Goal: Task Accomplishment & Management: Manage account settings

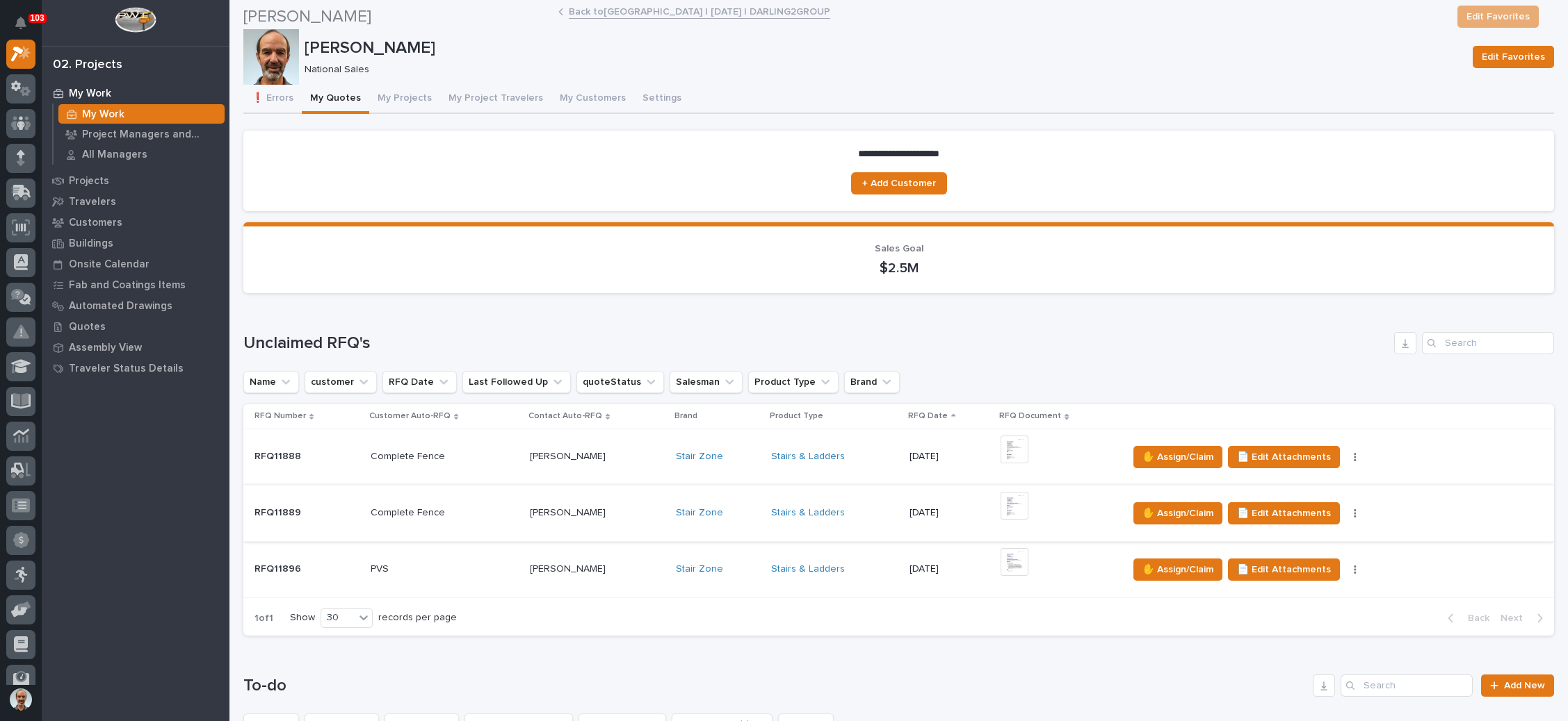
scroll to position [313, 0]
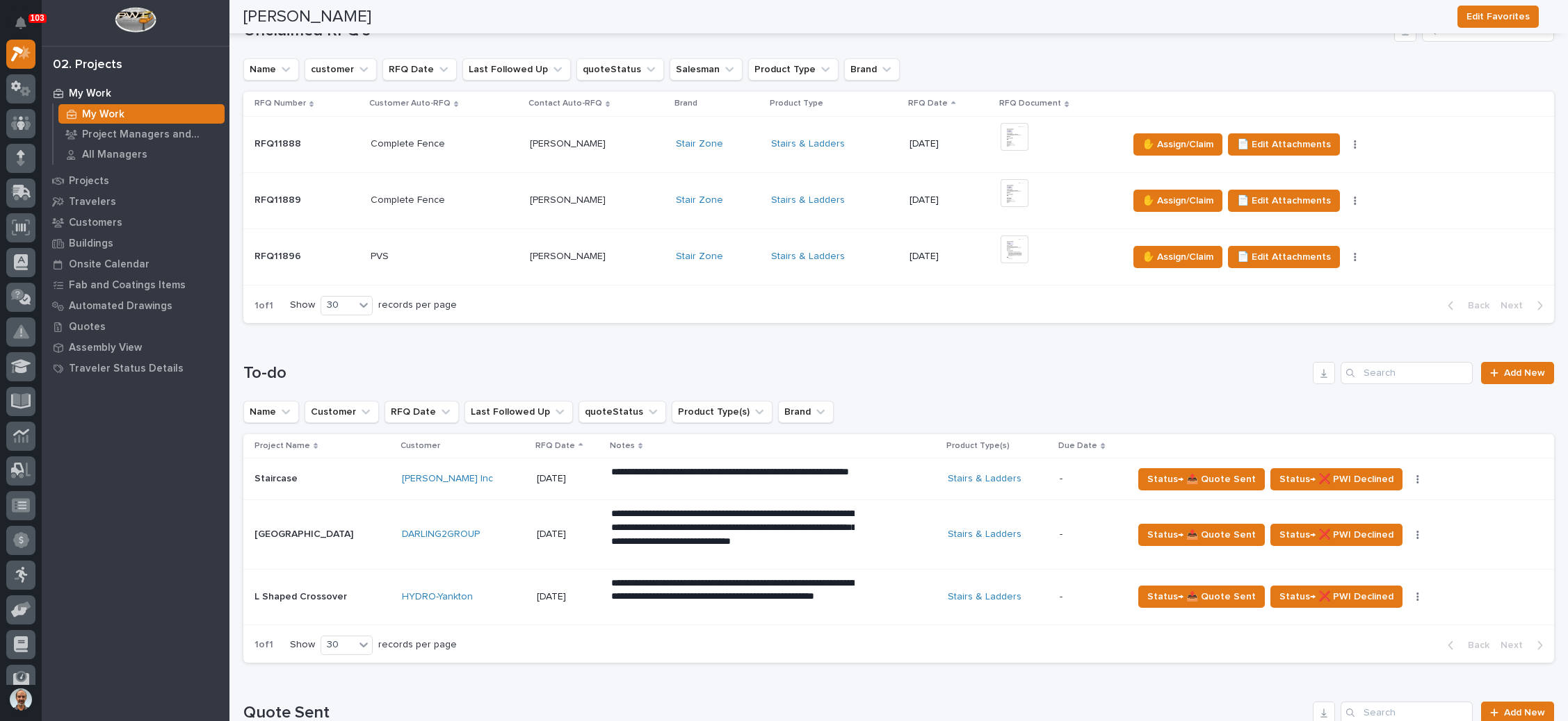
click at [848, 142] on div "Stairs & Ladders" at bounding box center [834, 144] width 127 height 12
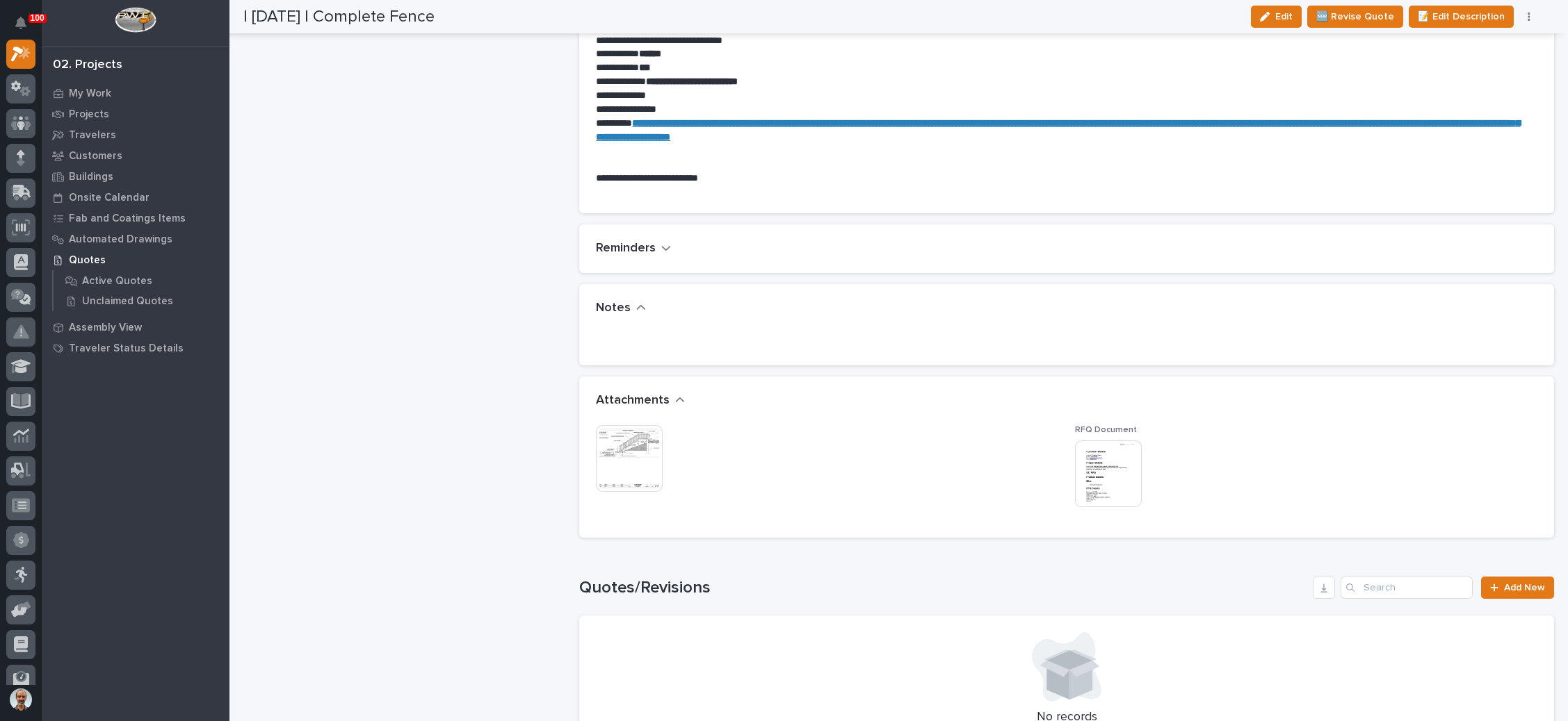
scroll to position [834, 0]
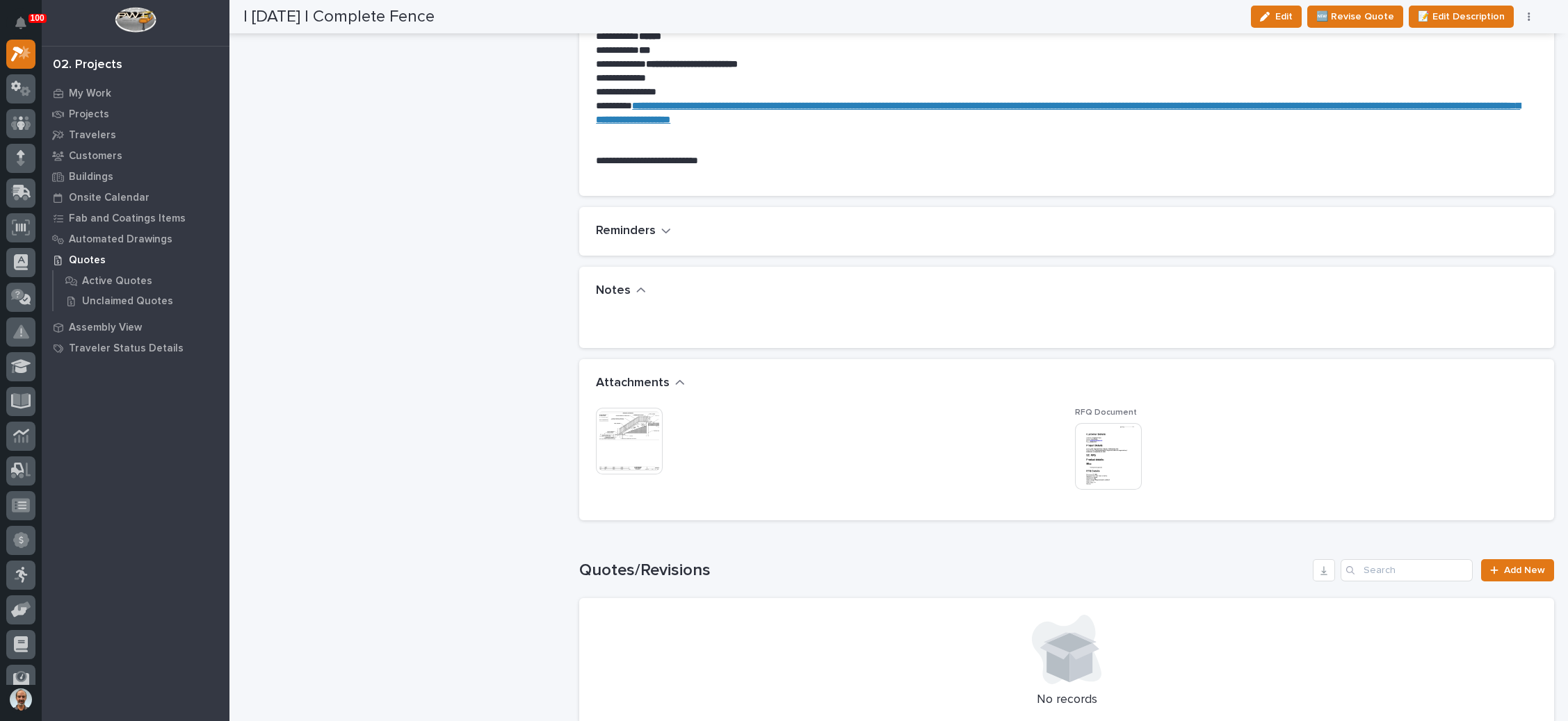
click at [1084, 463] on img at bounding box center [1107, 456] width 66 height 66
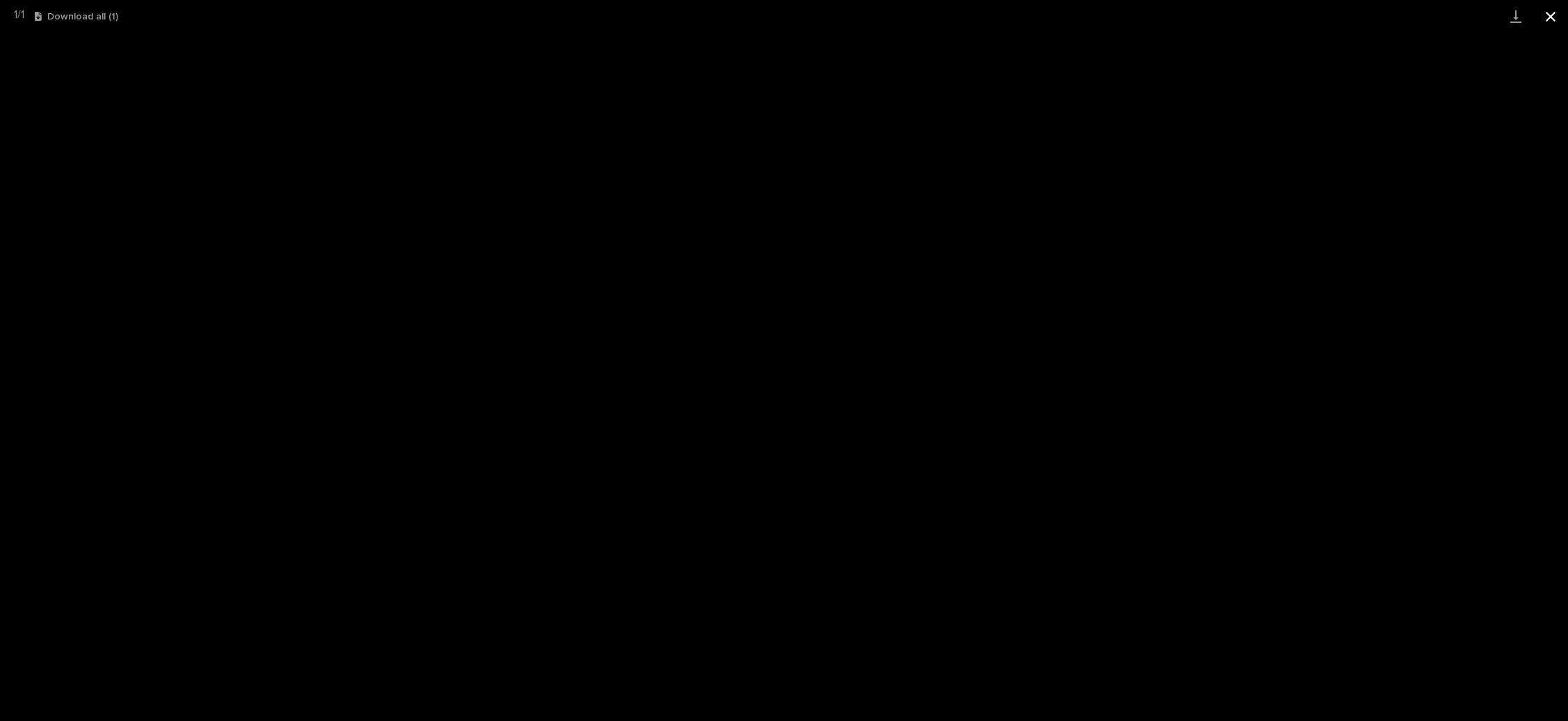
click at [1552, 21] on button "Close gallery" at bounding box center [1549, 16] width 35 height 33
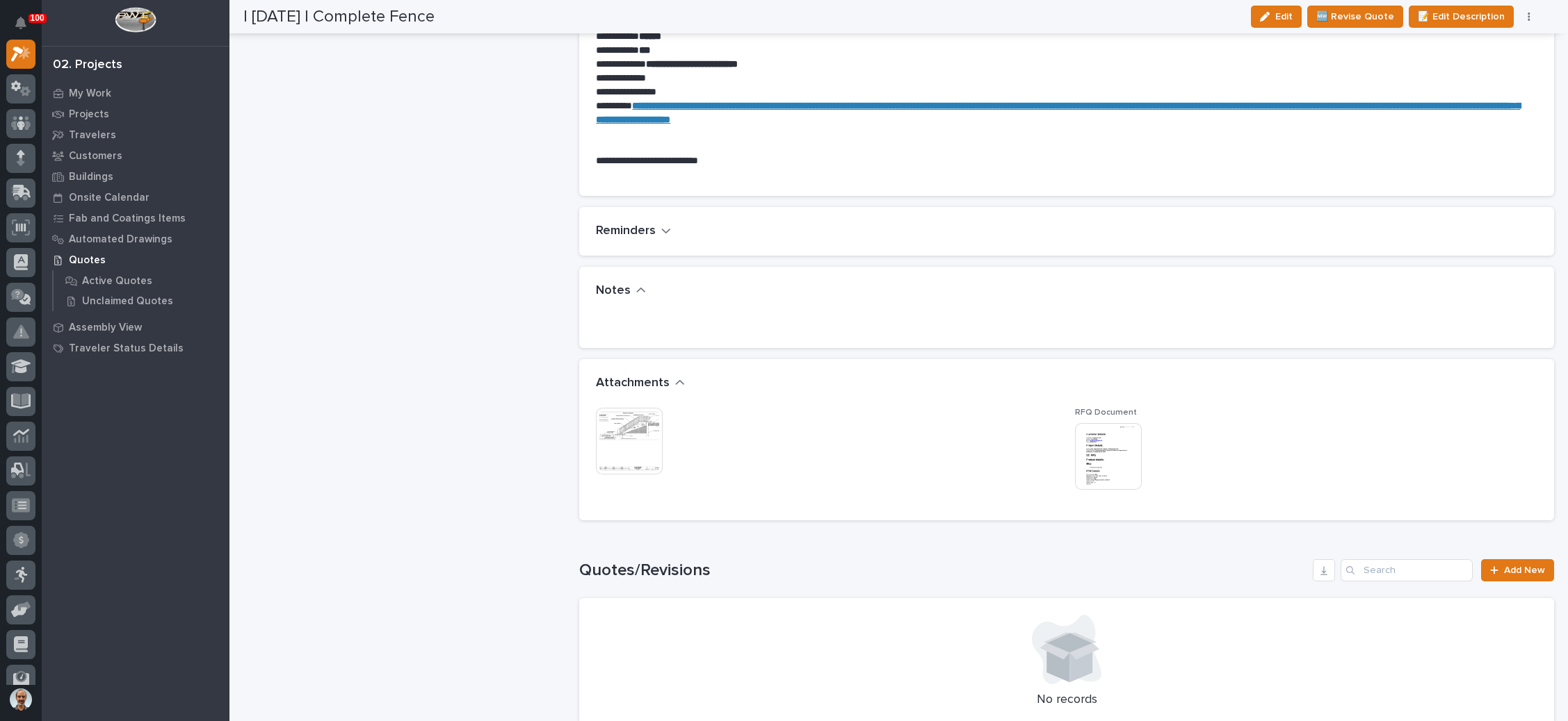
click at [635, 423] on img at bounding box center [629, 441] width 66 height 66
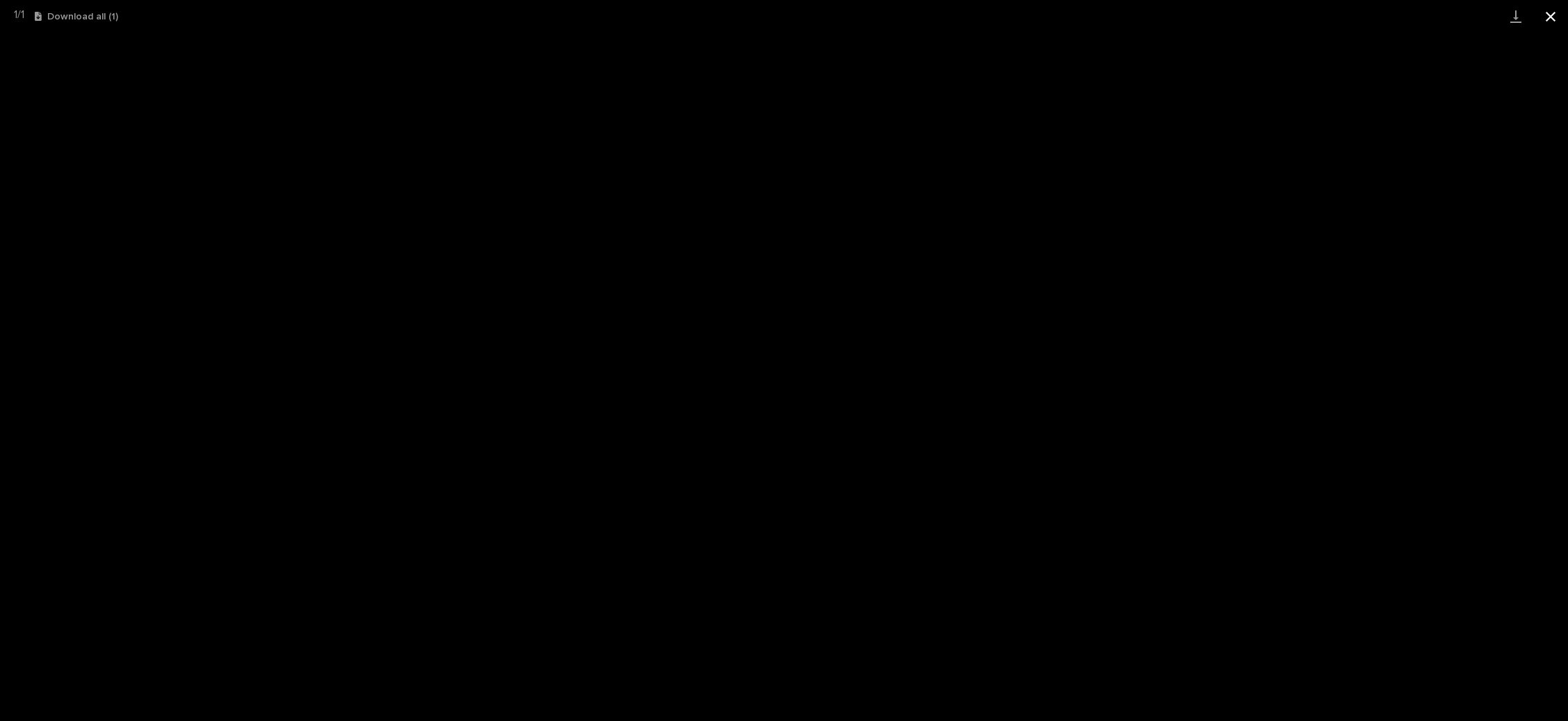
click at [1547, 15] on button "Close gallery" at bounding box center [1549, 16] width 35 height 33
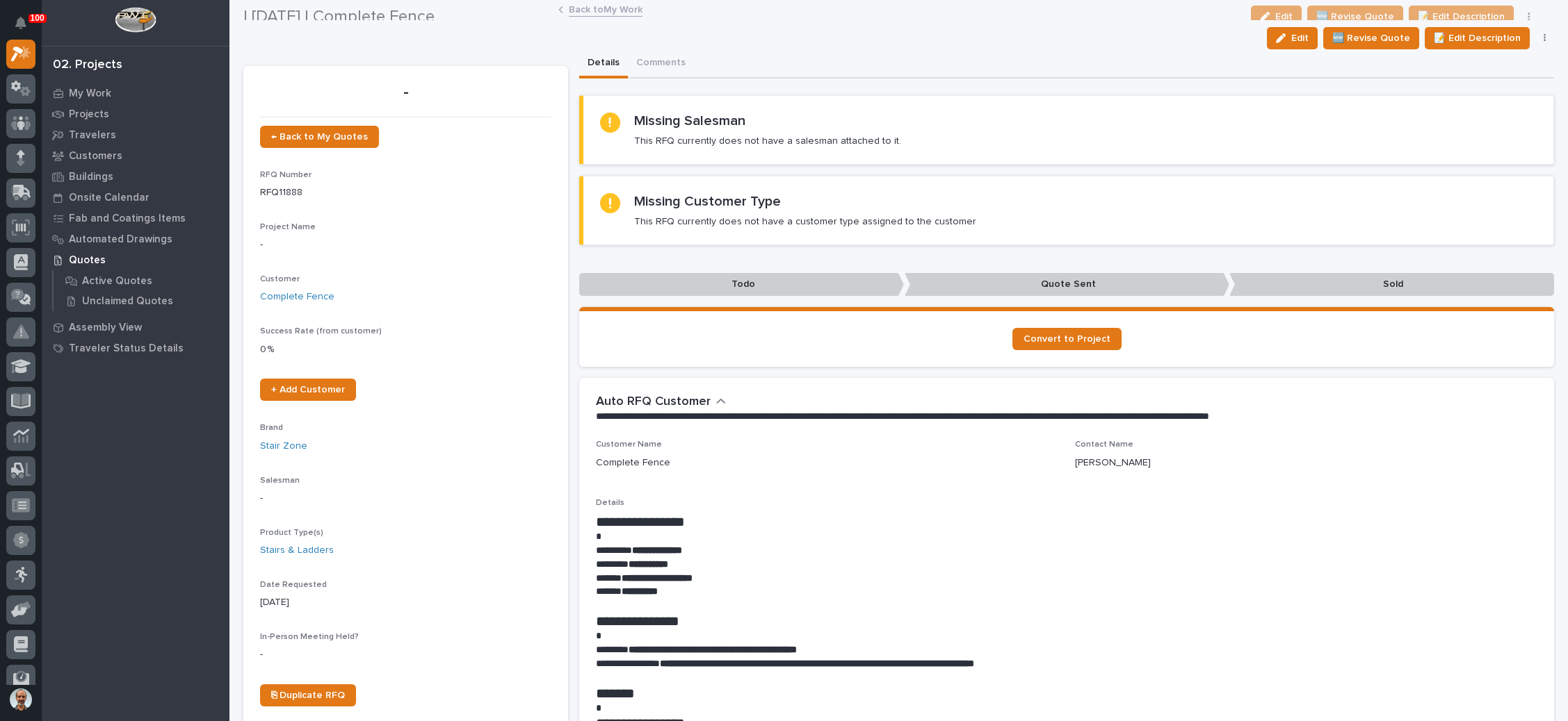
scroll to position [0, 0]
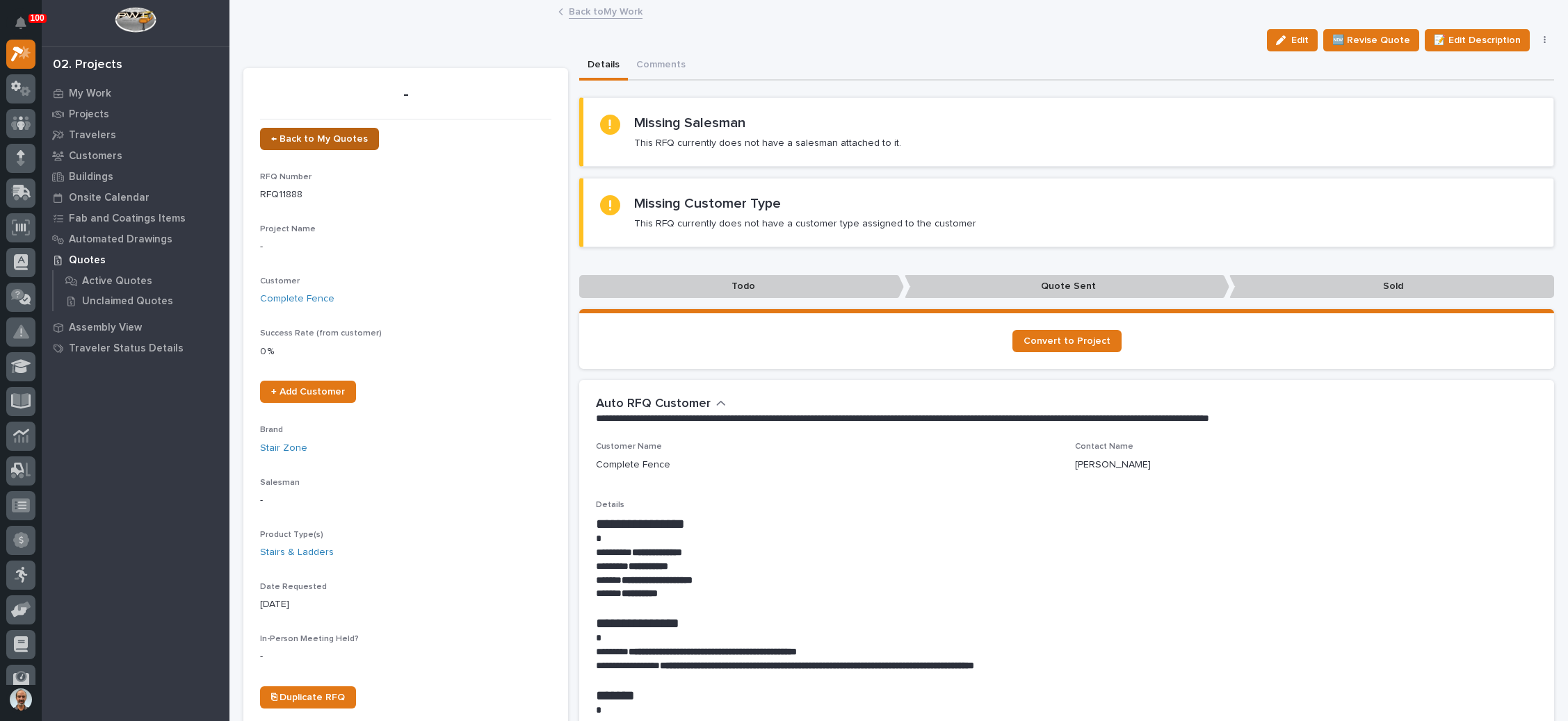
click at [351, 137] on span "← Back to My Quotes" at bounding box center [319, 139] width 96 height 9
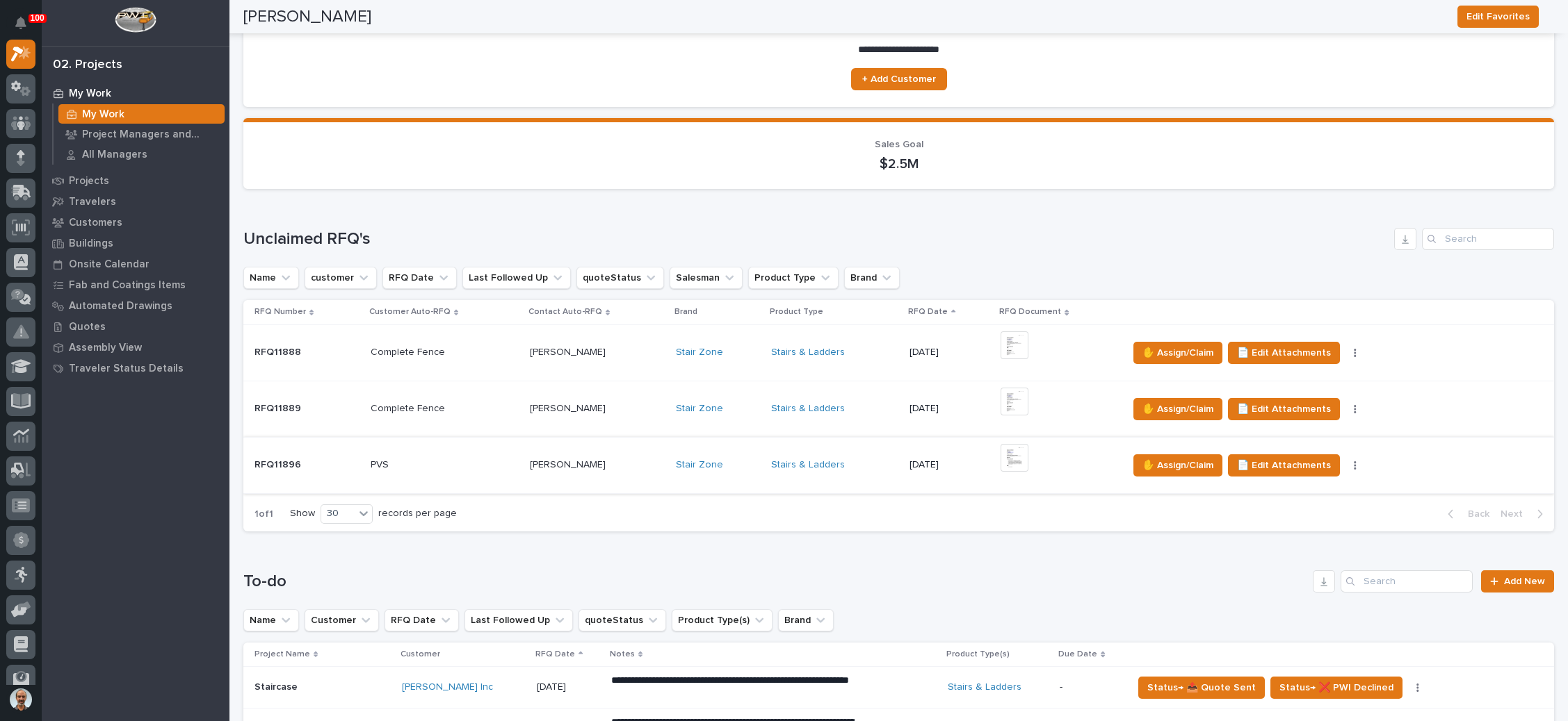
scroll to position [208, 0]
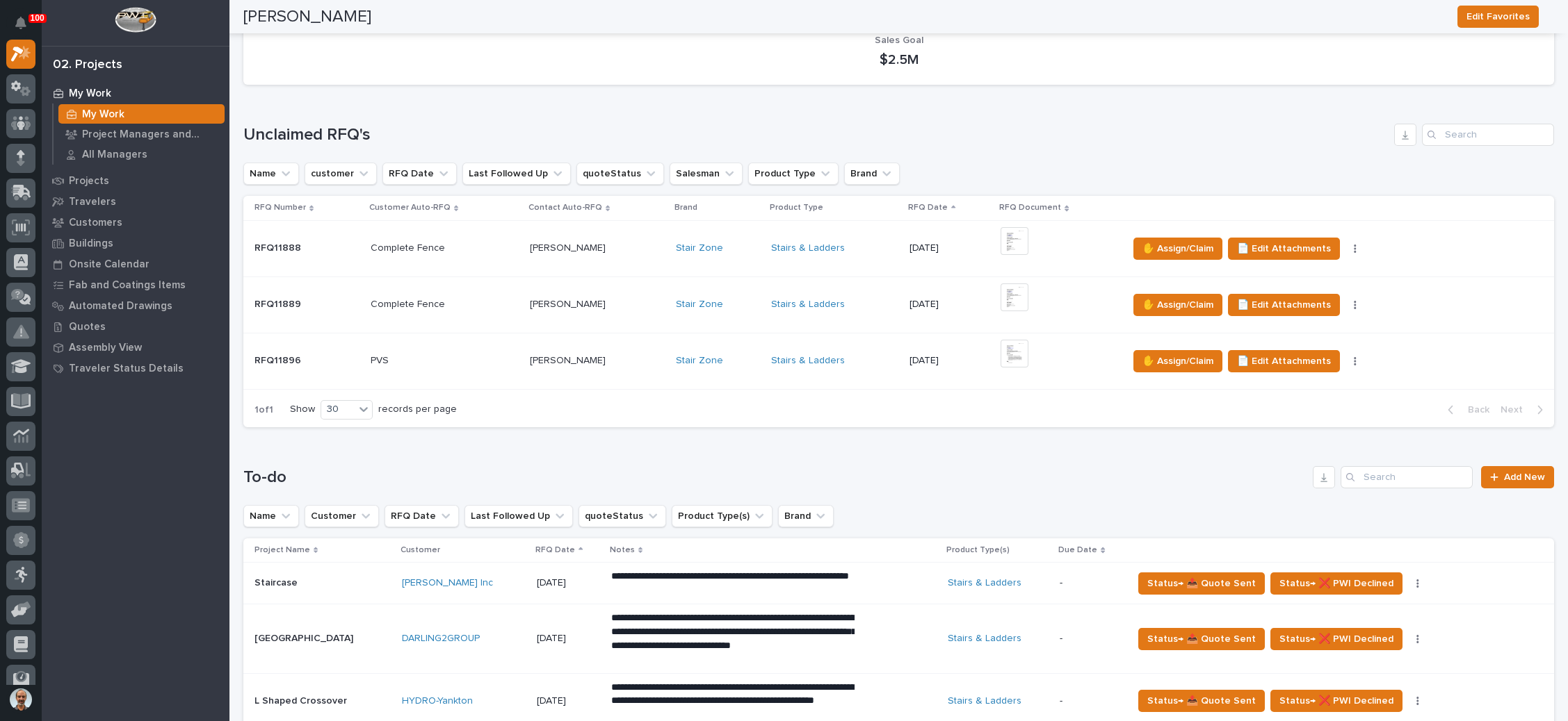
click at [1063, 299] on div "+ 0" at bounding box center [1059, 304] width 116 height 42
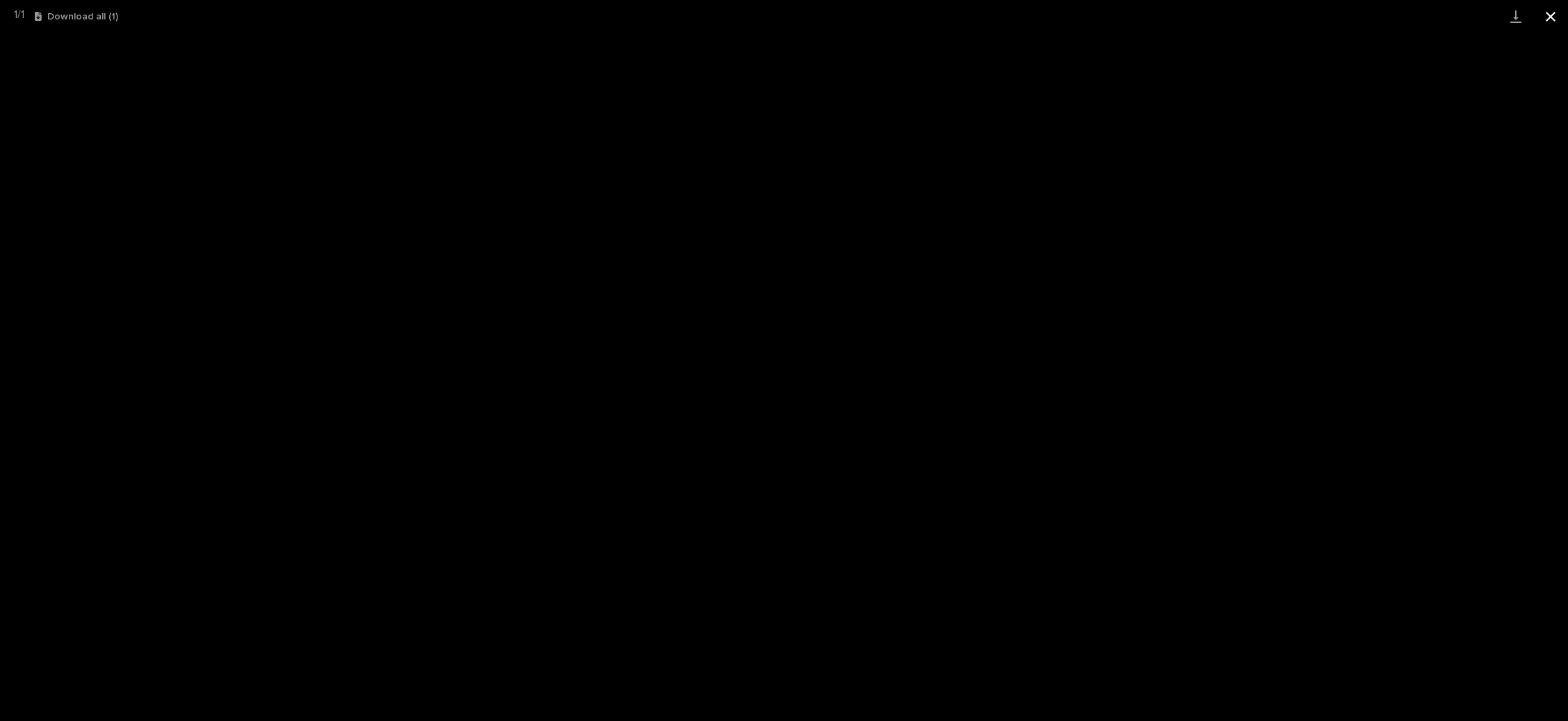
click at [1542, 17] on button "Close gallery" at bounding box center [1549, 16] width 35 height 33
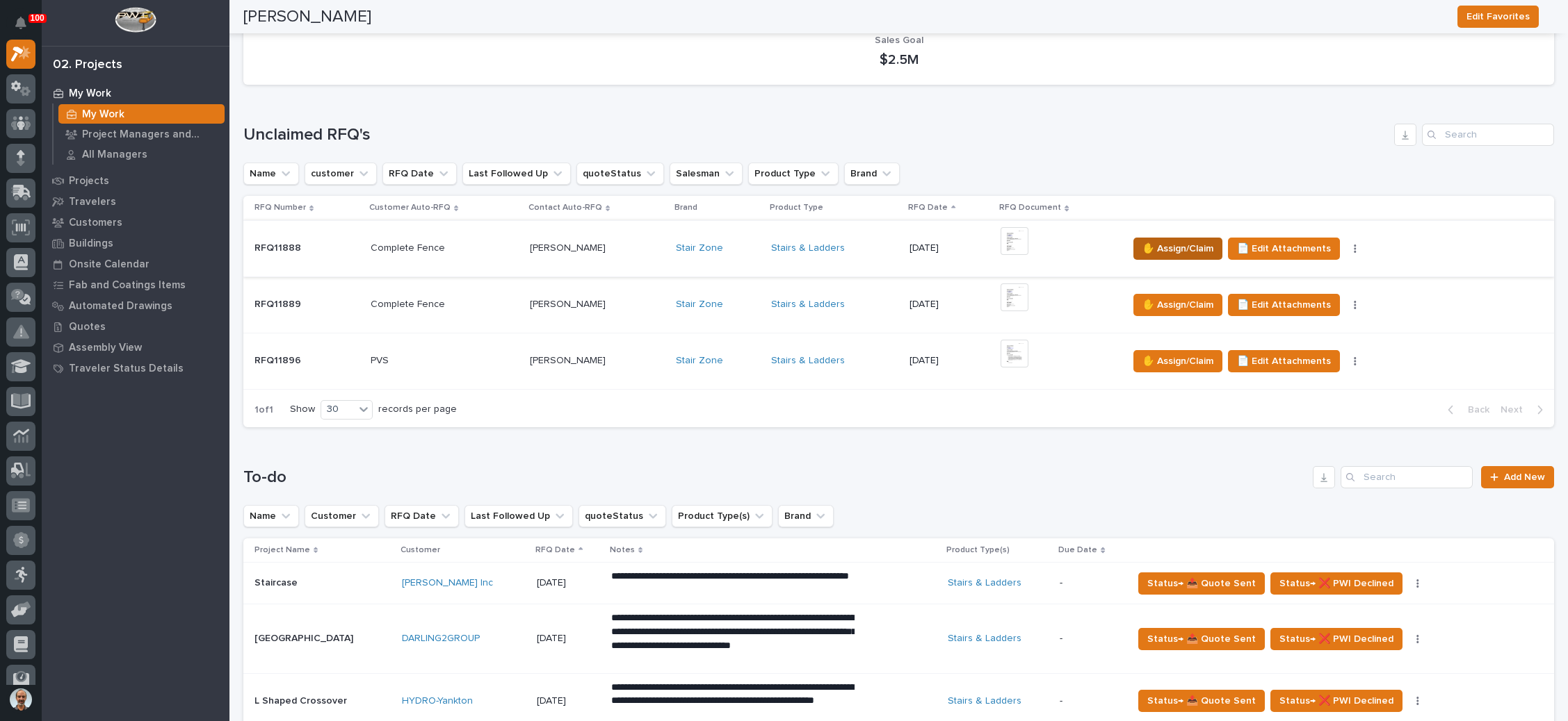
click at [1150, 245] on span "✋ Assign/Claim" at bounding box center [1177, 248] width 71 height 17
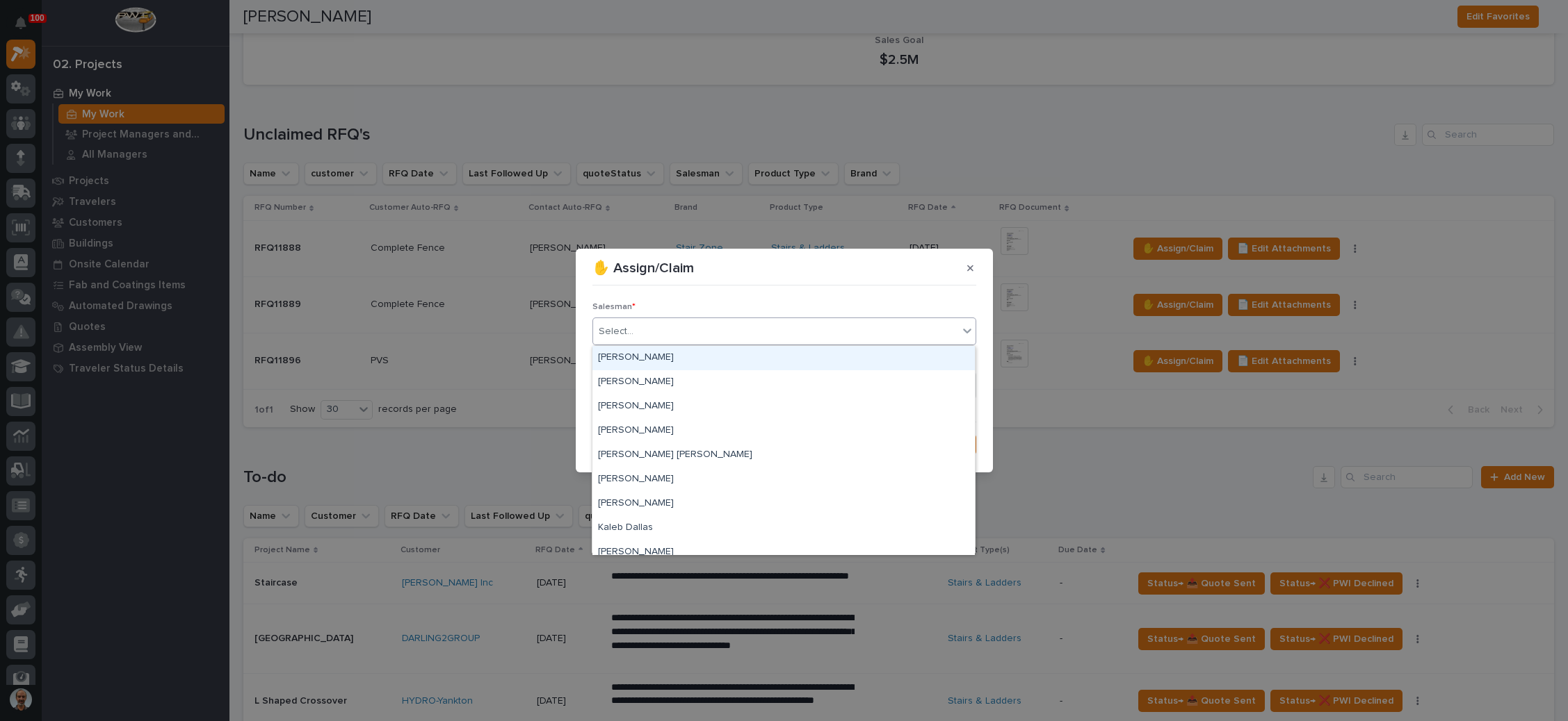
drag, startPoint x: 777, startPoint y: 328, endPoint x: 755, endPoint y: 349, distance: 30.4
click at [776, 330] on div "Select..." at bounding box center [776, 332] width 365 height 23
click at [735, 380] on div "[PERSON_NAME]" at bounding box center [783, 383] width 382 height 24
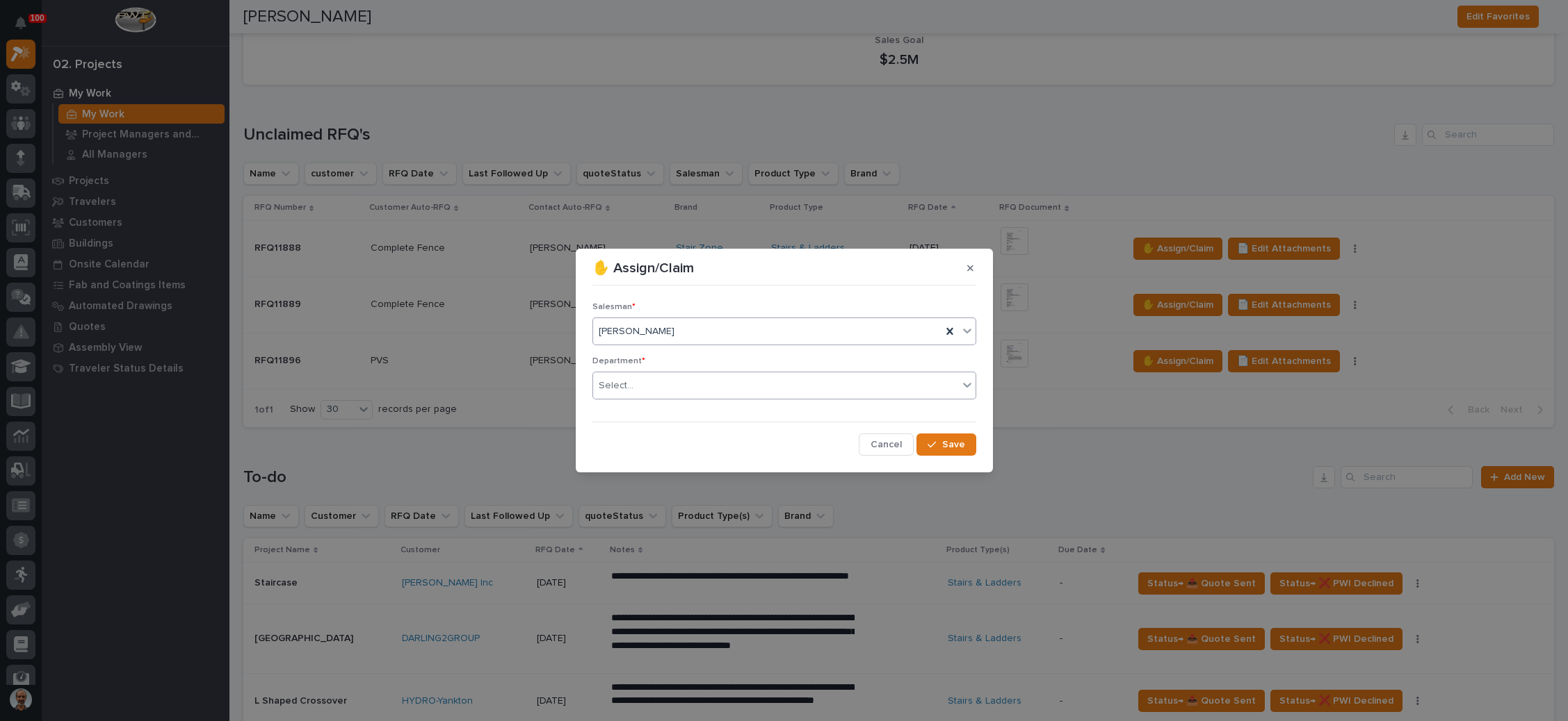
click at [734, 385] on div "Select..." at bounding box center [776, 386] width 365 height 23
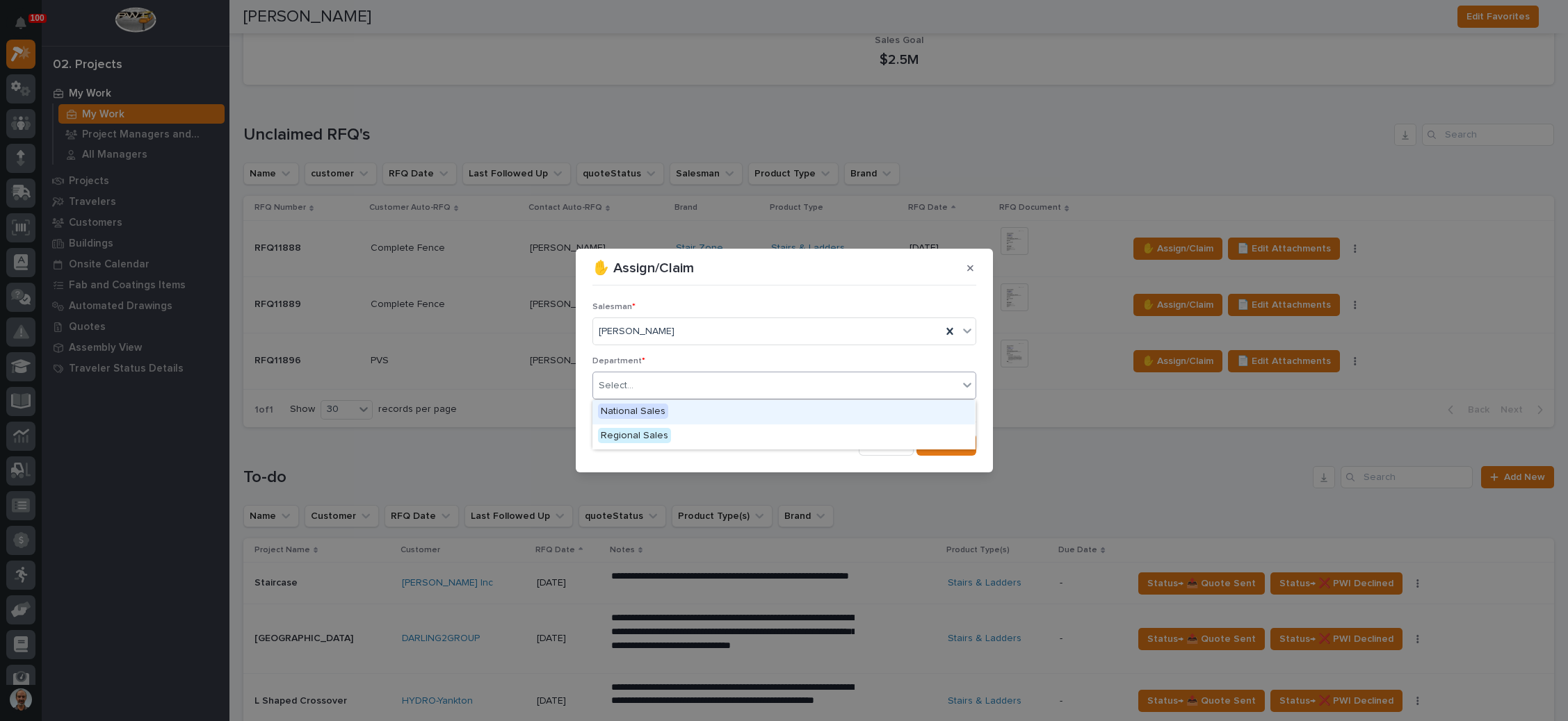
click at [716, 416] on div "National Sales" at bounding box center [783, 413] width 382 height 24
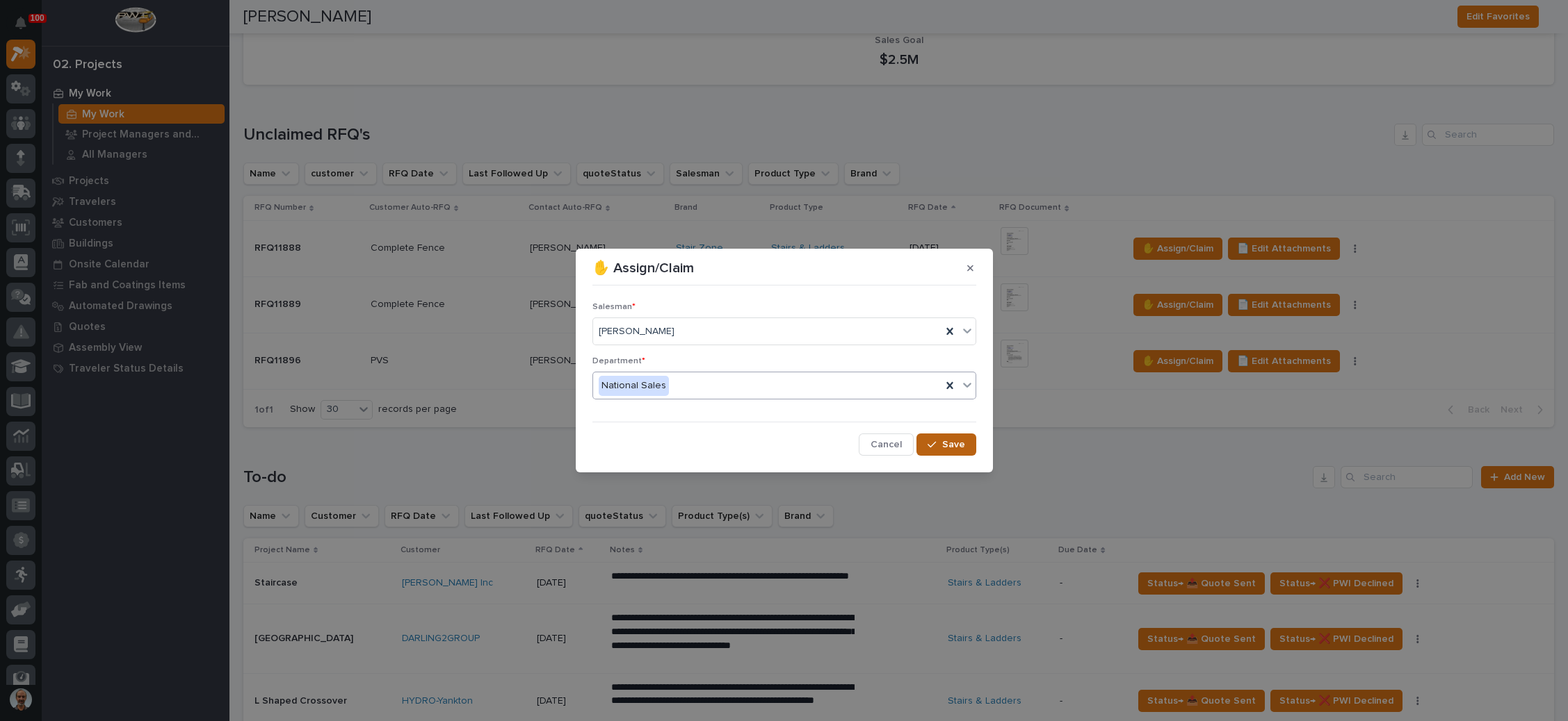
click at [940, 442] on div "button" at bounding box center [934, 445] width 14 height 9
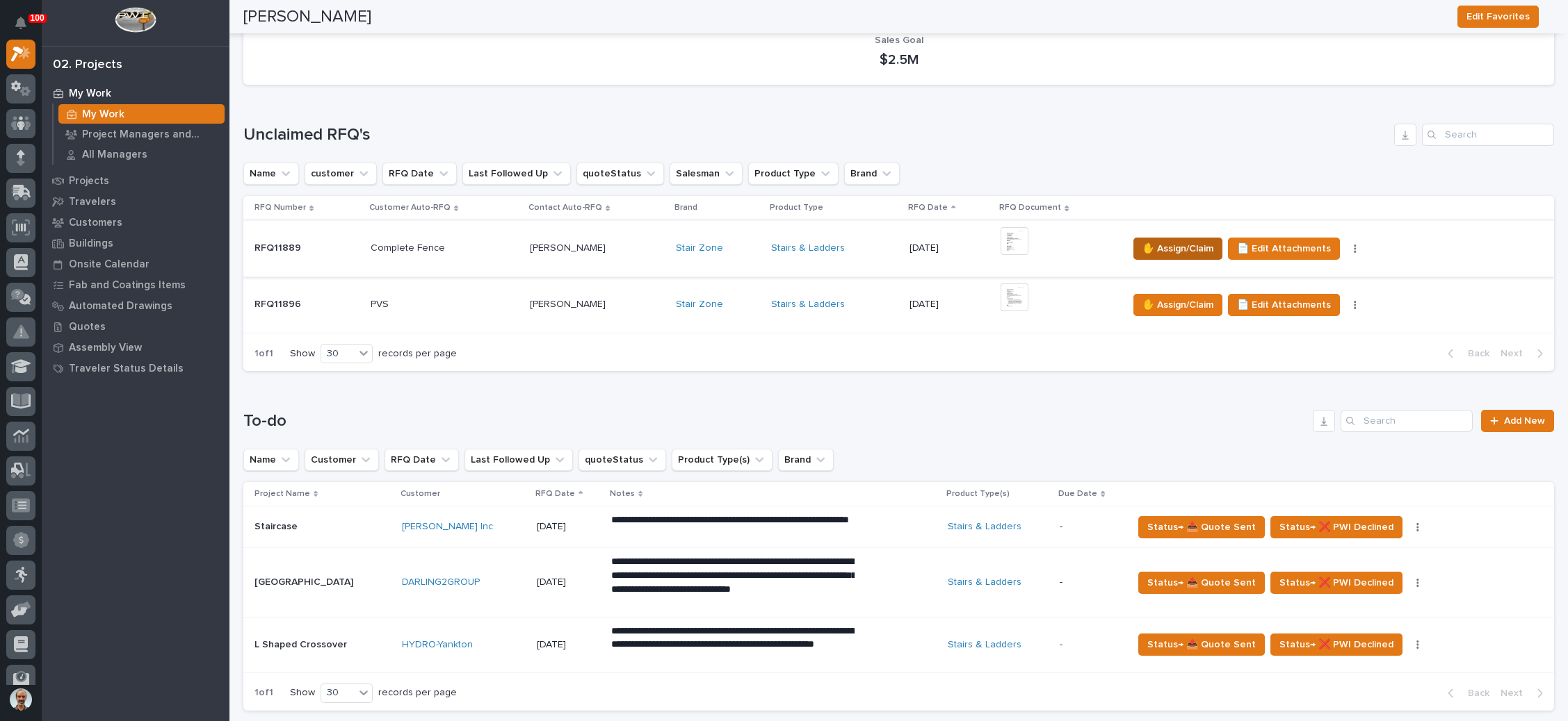
click at [1173, 240] on span "✋ Assign/Claim" at bounding box center [1177, 248] width 71 height 17
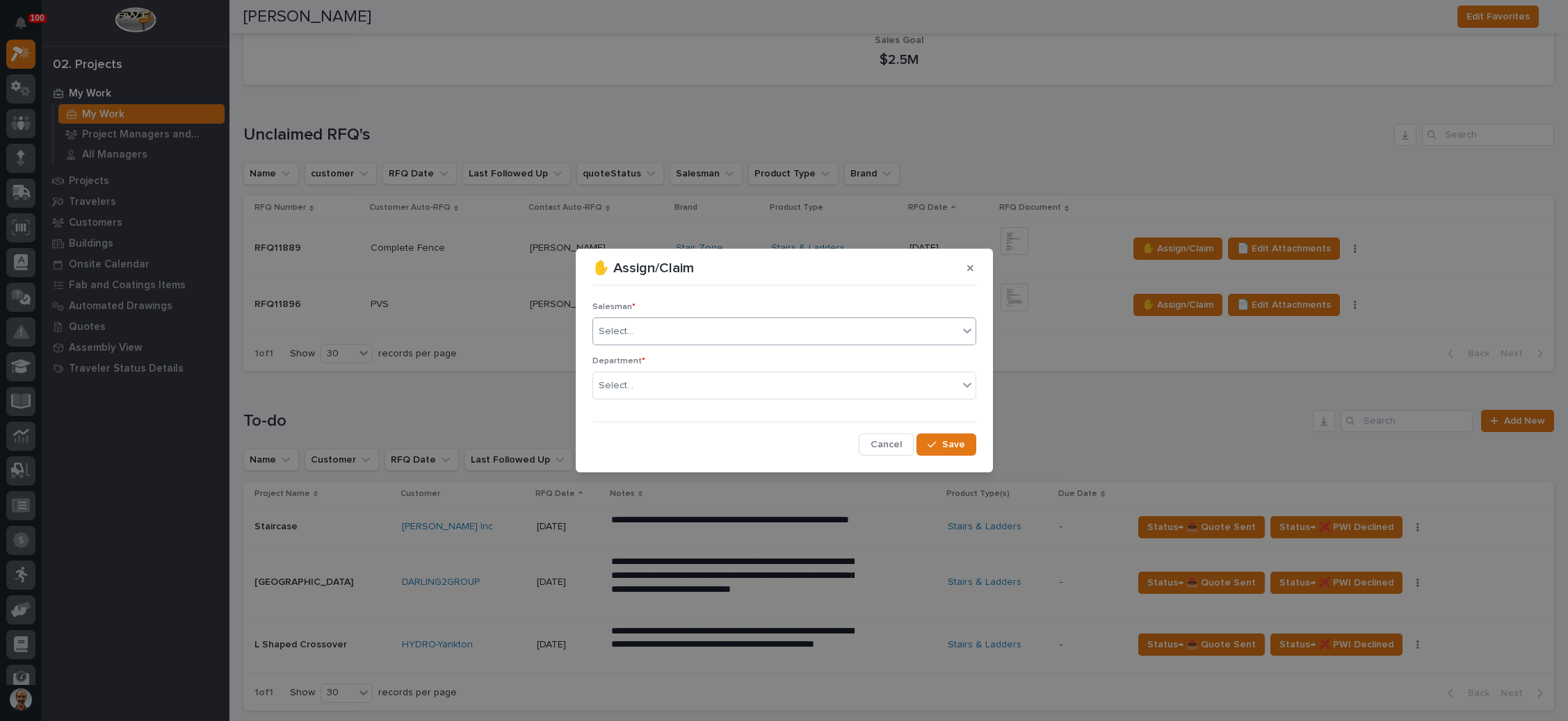
click at [744, 334] on div "Select..." at bounding box center [776, 332] width 365 height 23
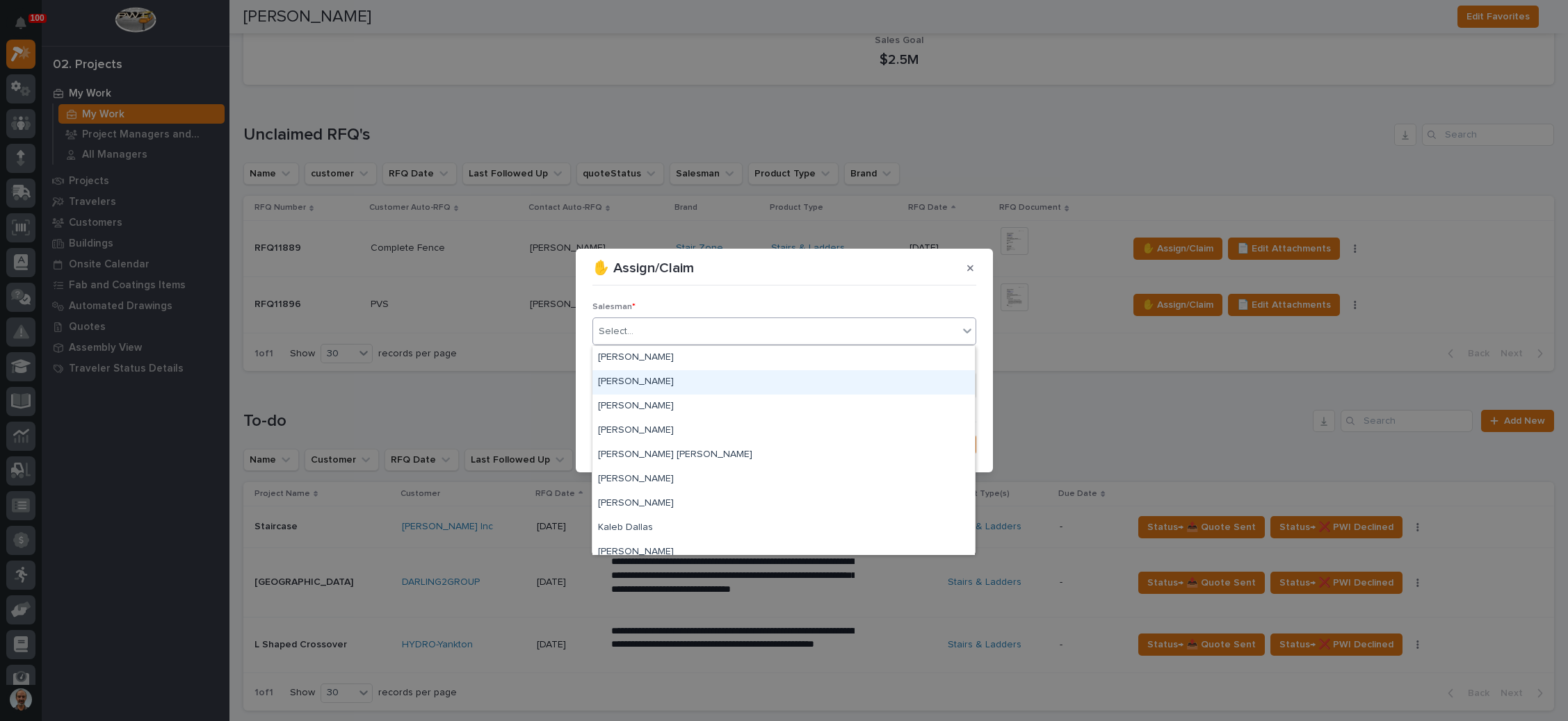
click at [702, 378] on div "[PERSON_NAME]" at bounding box center [783, 383] width 382 height 24
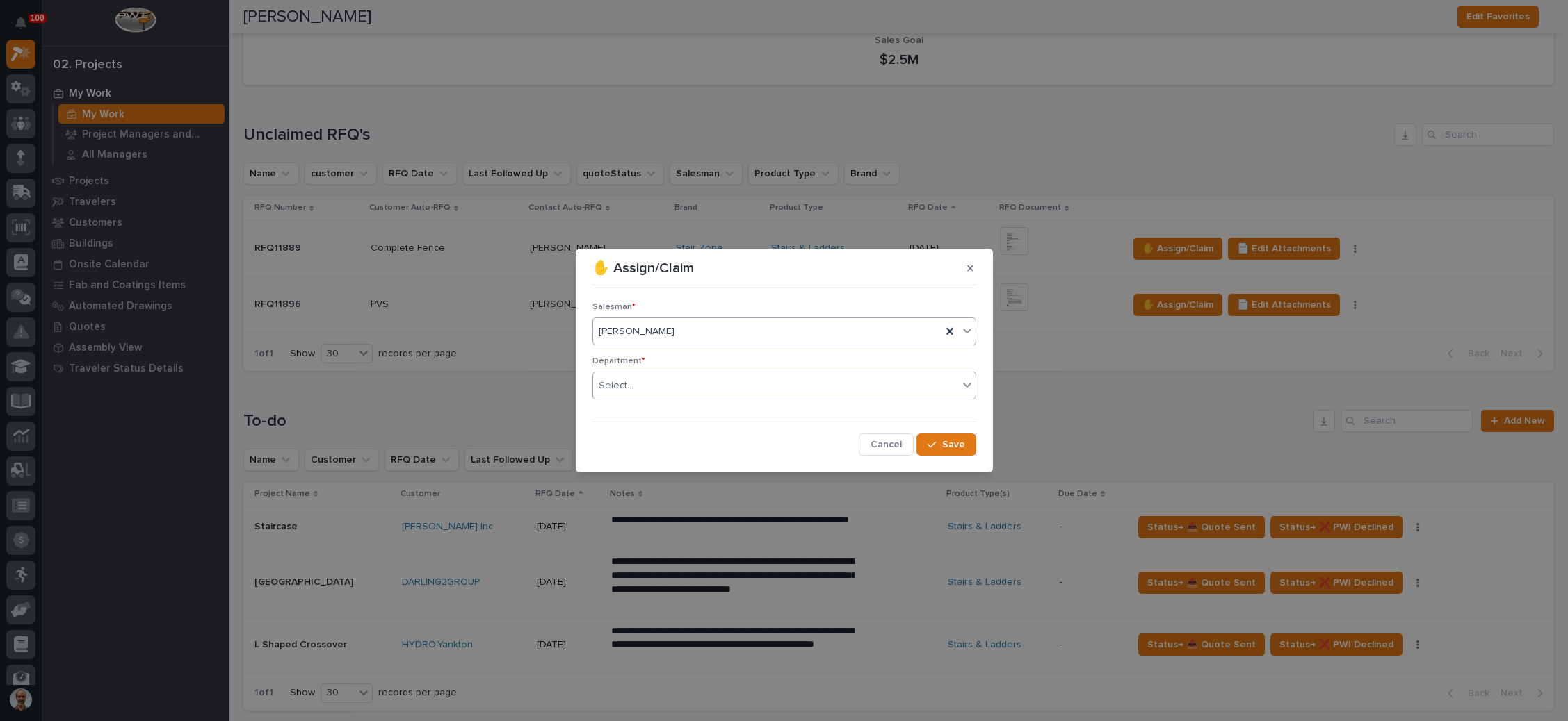
click at [706, 384] on div "Select..." at bounding box center [776, 386] width 365 height 23
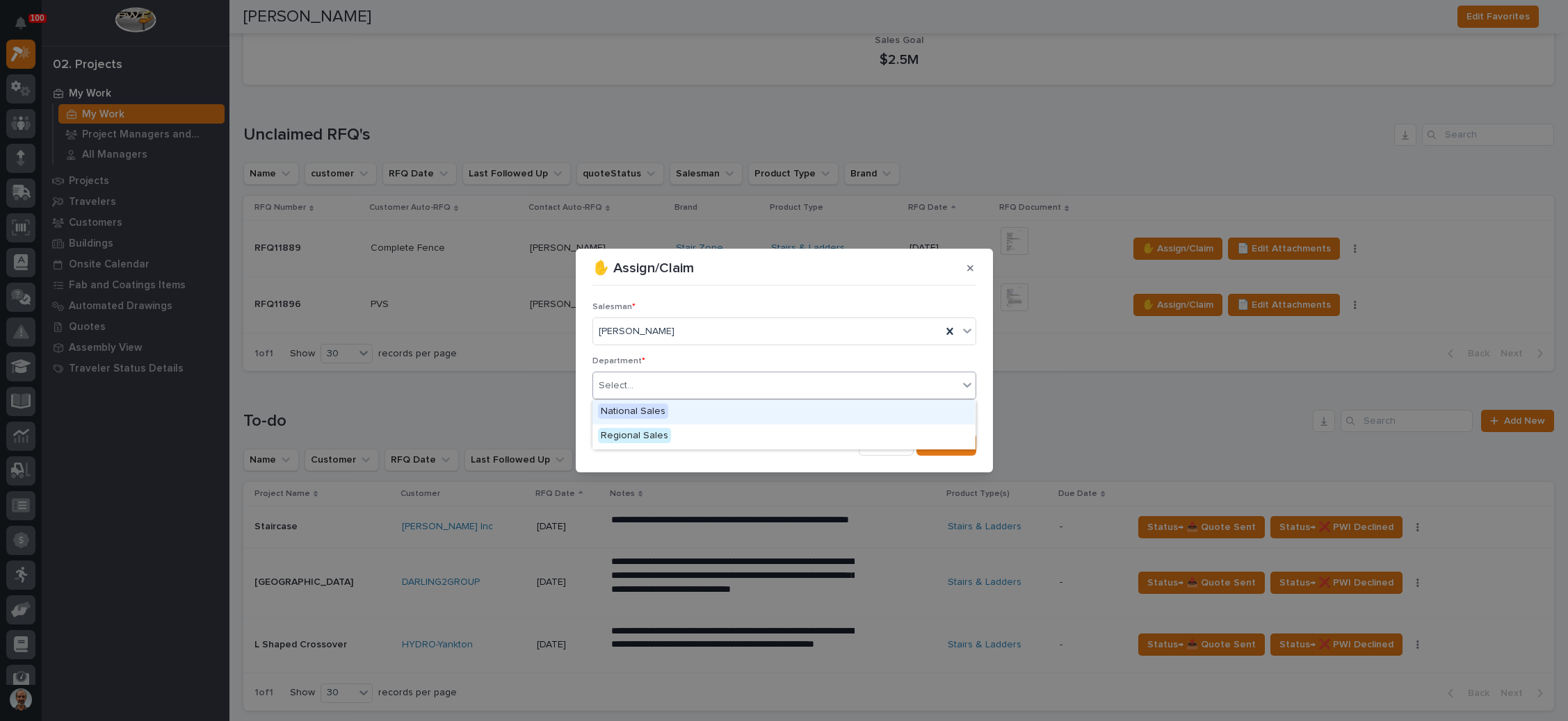
drag, startPoint x: 695, startPoint y: 411, endPoint x: 704, endPoint y: 410, distance: 9.1
click at [699, 411] on div "National Sales" at bounding box center [783, 413] width 382 height 24
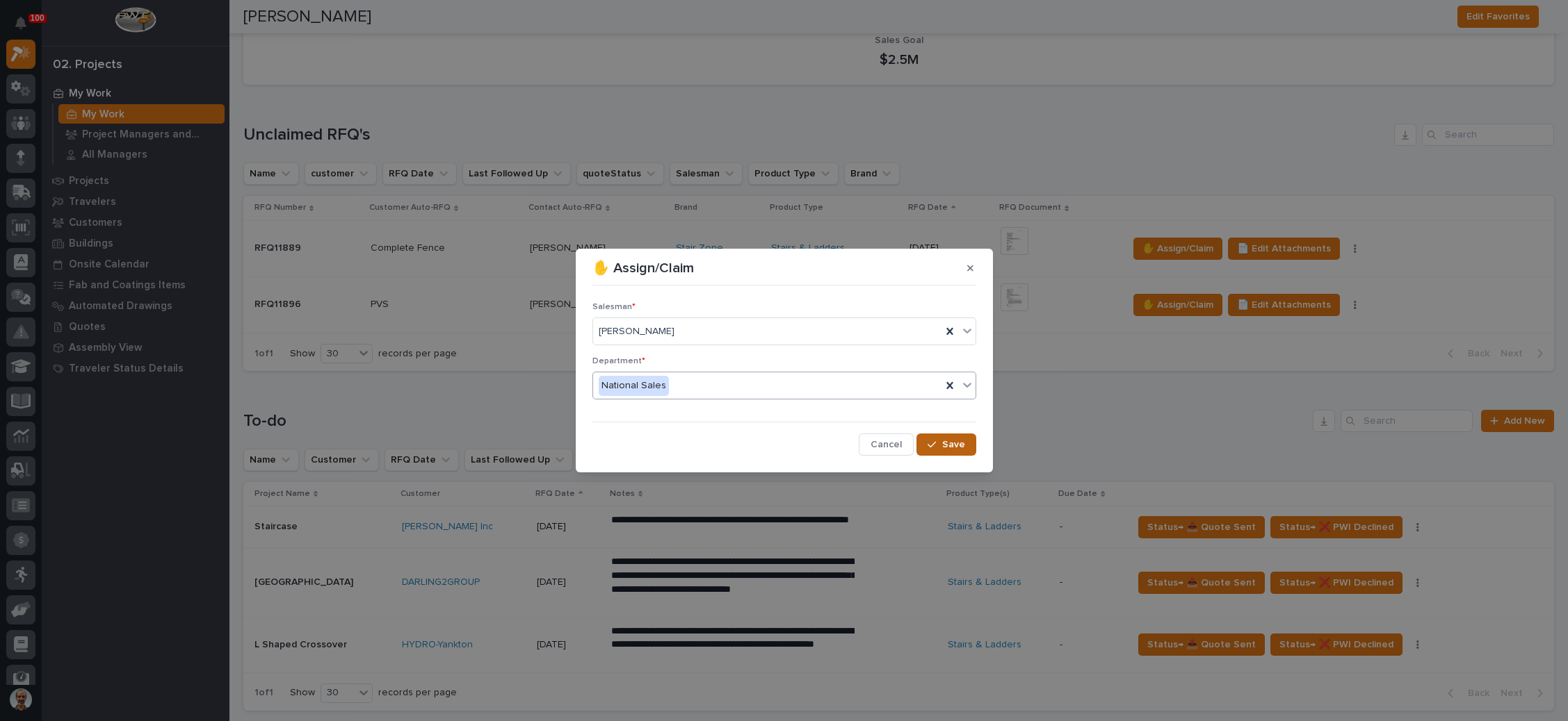
click at [954, 443] on span "Save" at bounding box center [953, 444] width 23 height 12
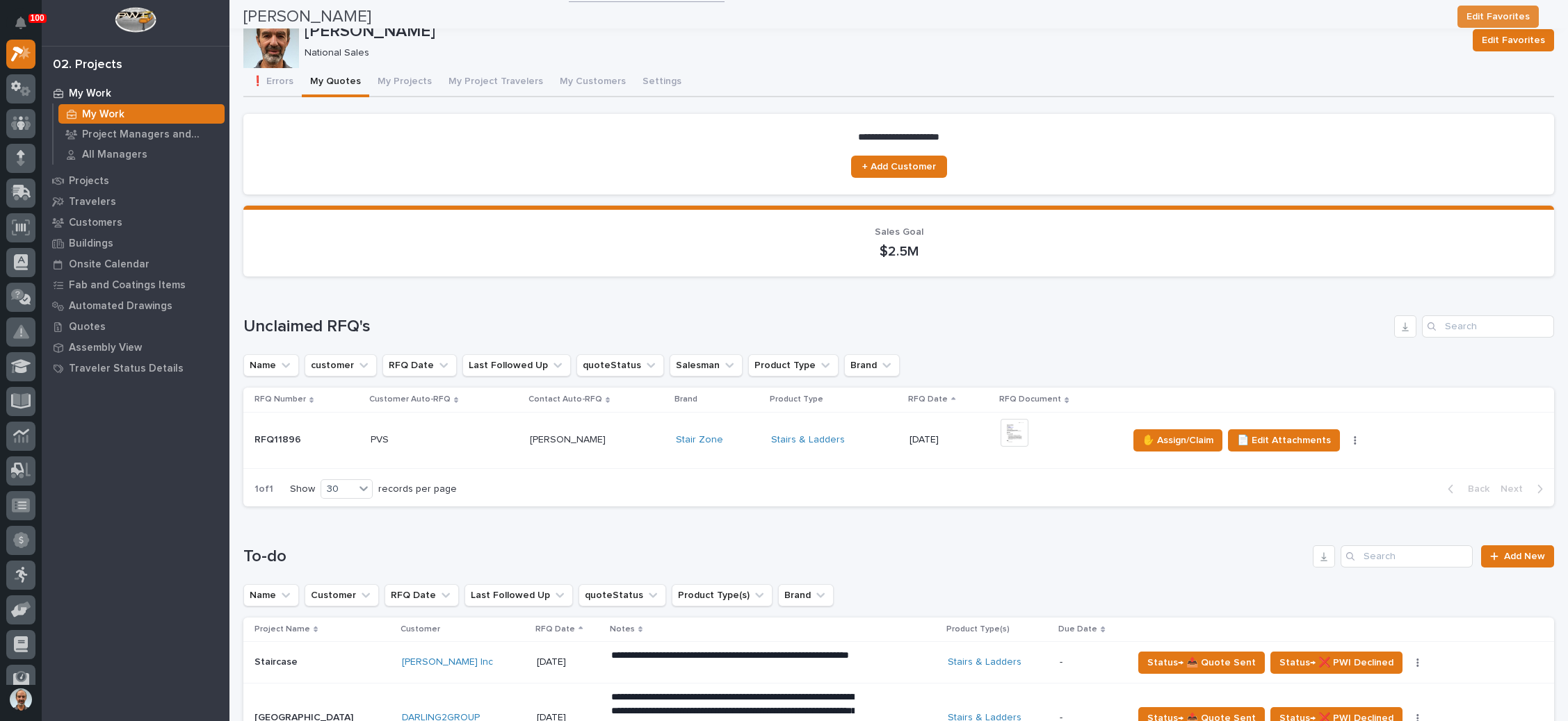
scroll to position [0, 0]
